Goal: Information Seeking & Learning: Learn about a topic

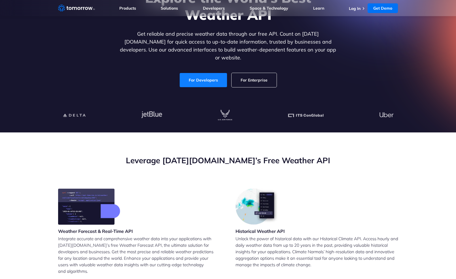
click at [201, 76] on link "For Developers" at bounding box center [203, 80] width 47 height 14
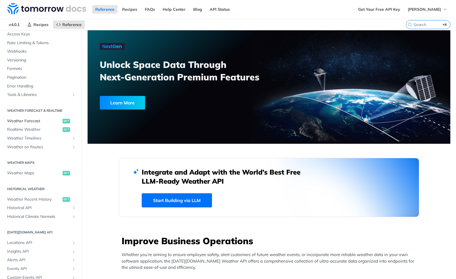
scroll to position [53, 0]
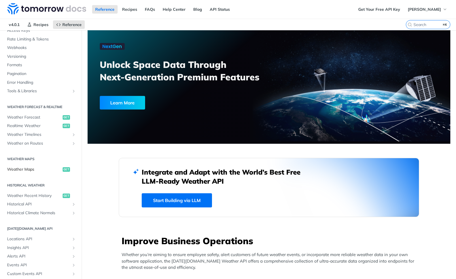
click at [27, 168] on span "Weather Maps" at bounding box center [34, 170] width 54 height 6
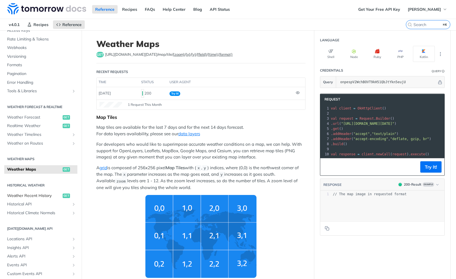
click at [35, 196] on span "Weather Recent History" at bounding box center [34, 196] width 54 height 6
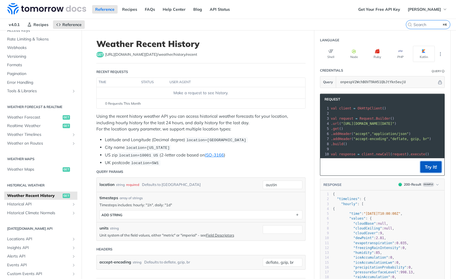
click at [430, 167] on button "Try It!" at bounding box center [430, 166] width 21 height 11
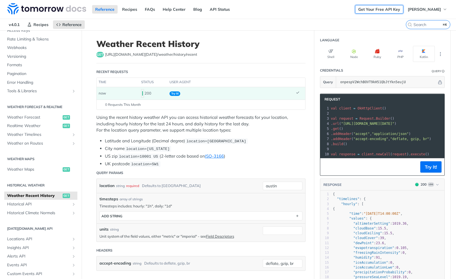
click at [383, 11] on link "Get Your Free API Key" at bounding box center [379, 9] width 48 height 8
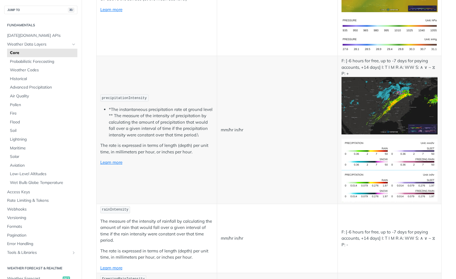
scroll to position [972, 0]
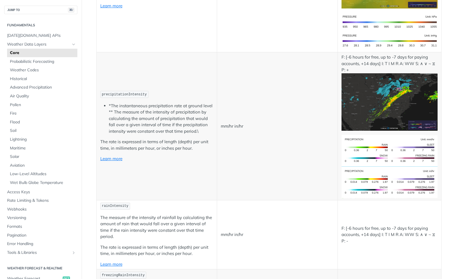
click at [363, 96] on img "Expand image" at bounding box center [389, 101] width 96 height 57
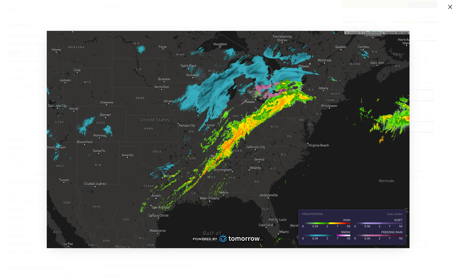
click at [450, 7] on span "Collapse image" at bounding box center [228, 139] width 456 height 279
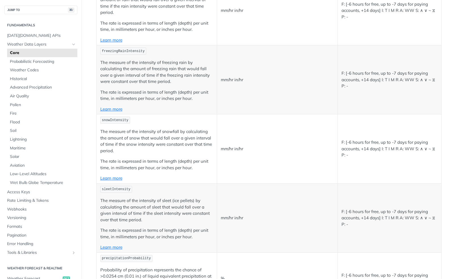
scroll to position [1308, 0]
